Goal: Task Accomplishment & Management: Complete application form

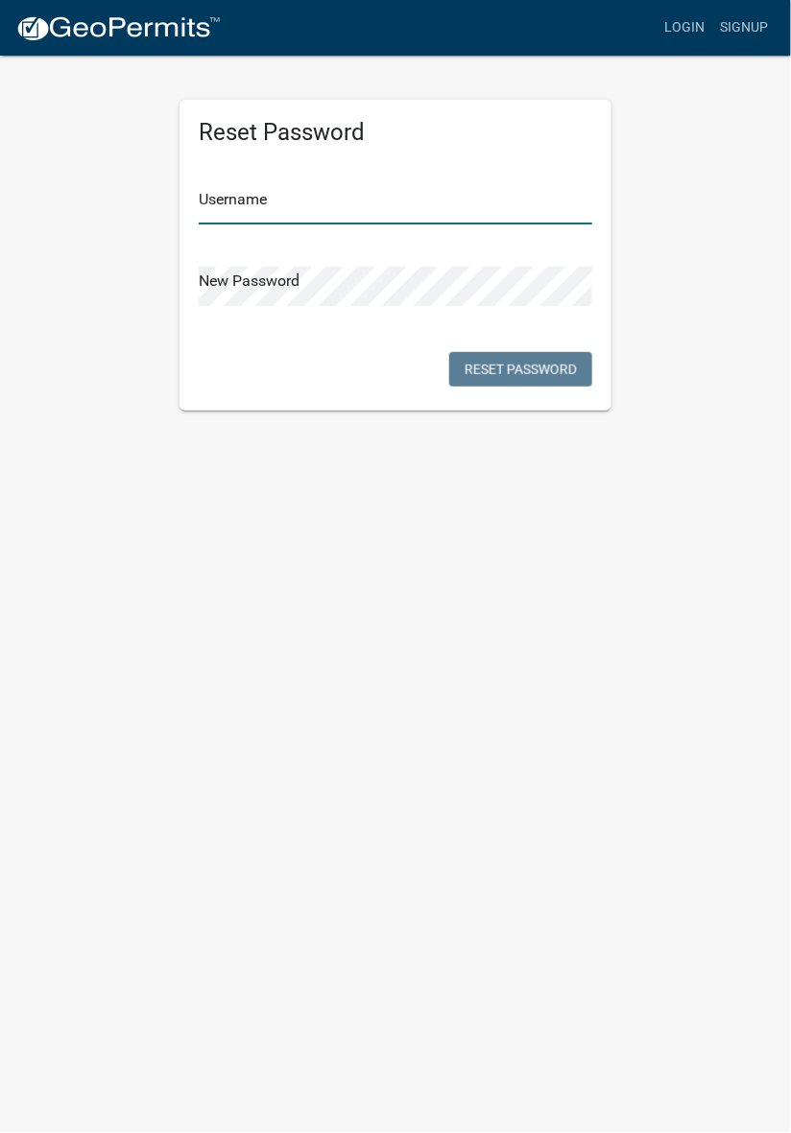
click at [309, 198] on input "text" at bounding box center [395, 204] width 393 height 39
type input "JIMRABER"
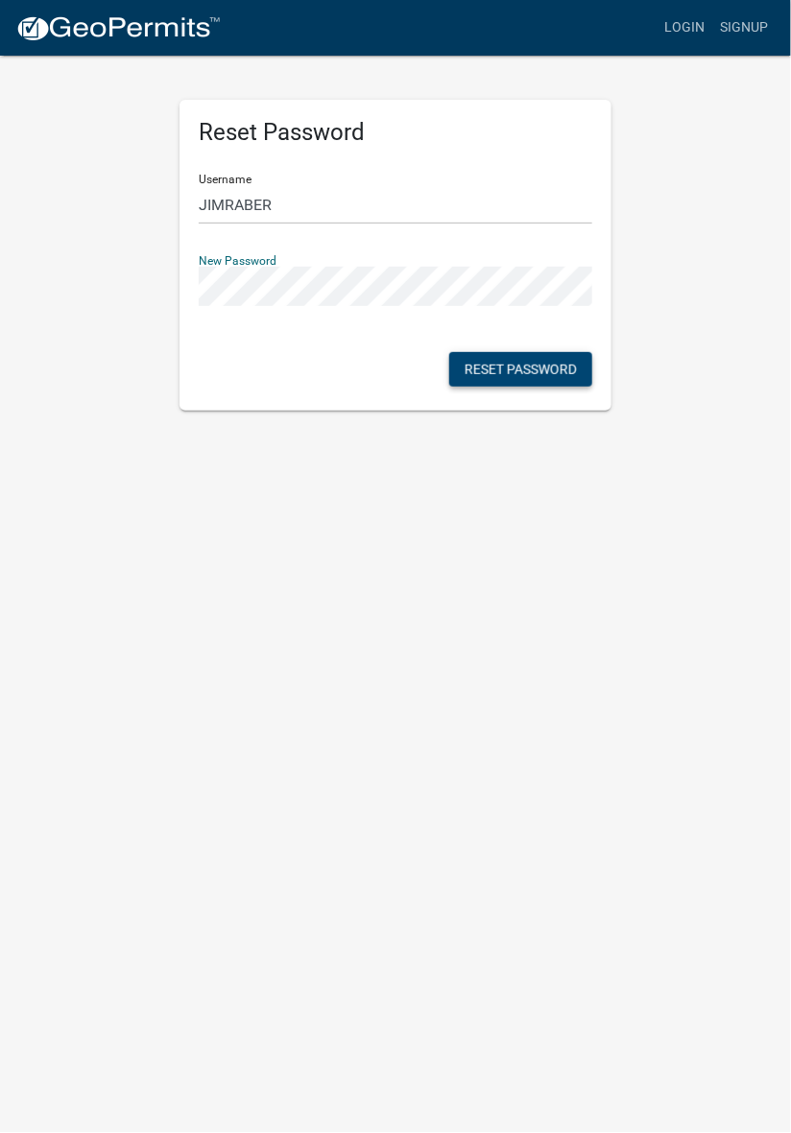
click at [533, 370] on button "Reset Password" at bounding box center [520, 369] width 143 height 35
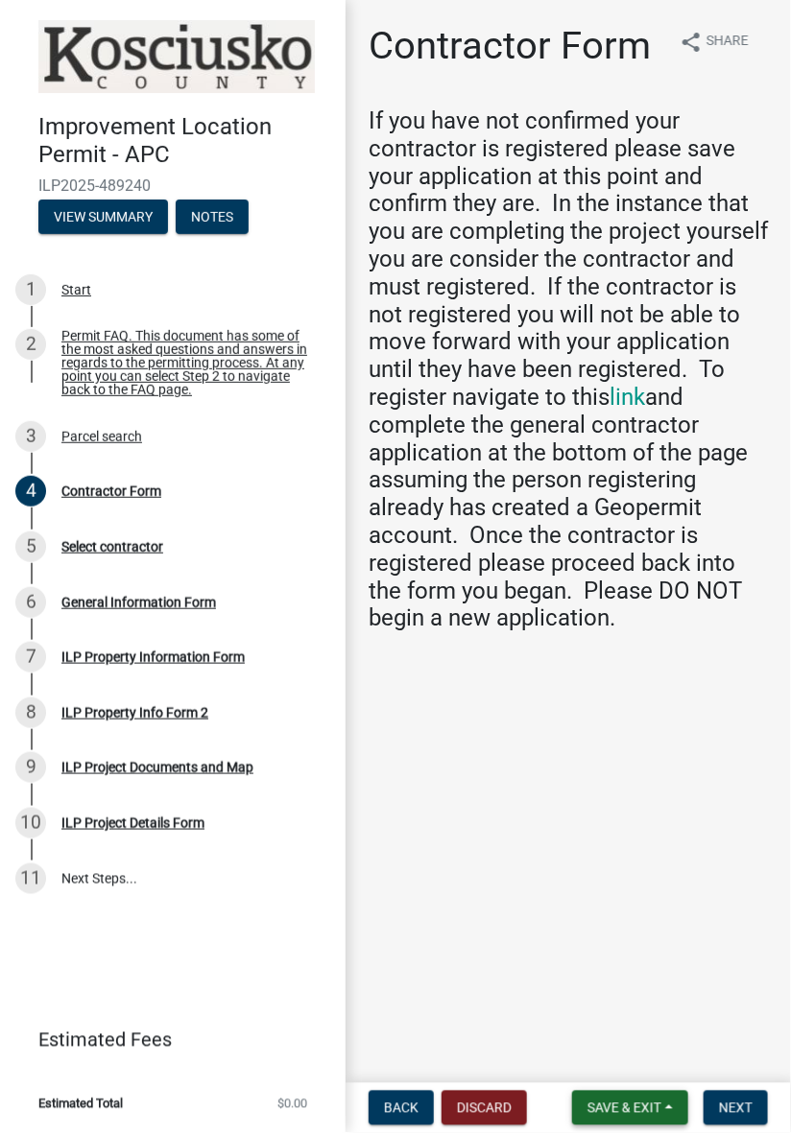
click at [641, 1117] on button "Save & Exit" at bounding box center [630, 1108] width 116 height 35
click at [612, 1067] on button "Save & Exit" at bounding box center [611, 1058] width 154 height 46
